Goal: Task Accomplishment & Management: Manage account settings

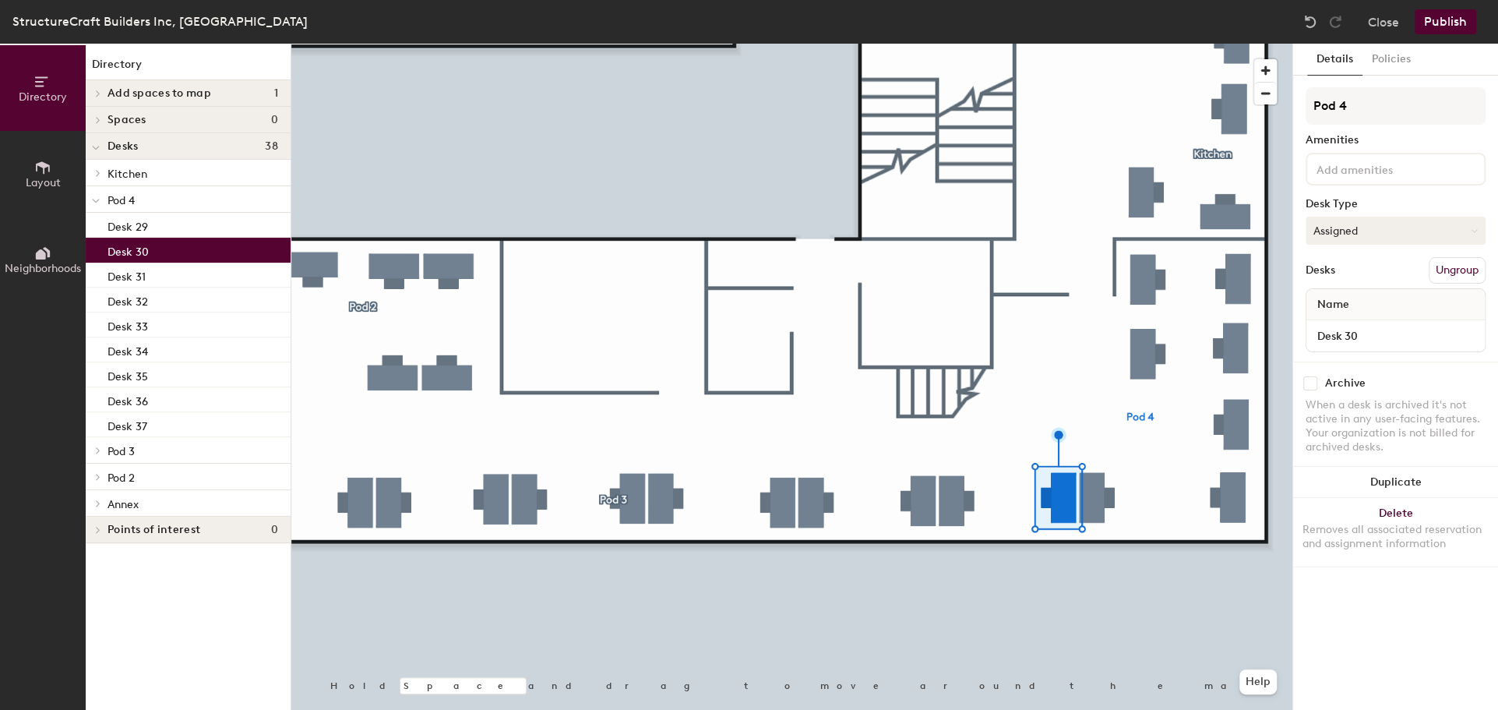
click at [1357, 234] on button "Assigned" at bounding box center [1396, 231] width 180 height 28
click at [1341, 321] on div "Hoteled" at bounding box center [1384, 325] width 156 height 23
click at [1454, 27] on button "Publish" at bounding box center [1446, 21] width 62 height 25
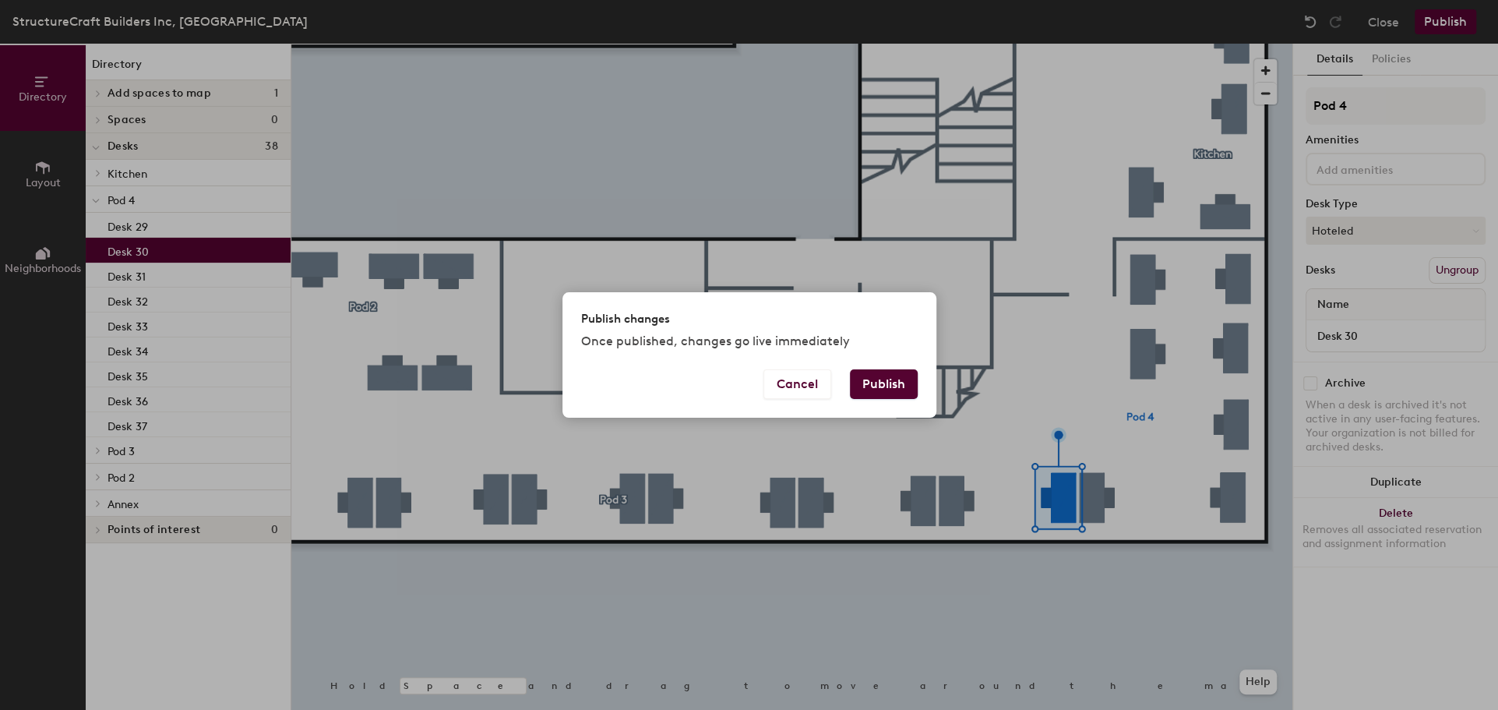
click at [898, 390] on button "Publish" at bounding box center [884, 384] width 68 height 30
